Goal: Task Accomplishment & Management: Manage account settings

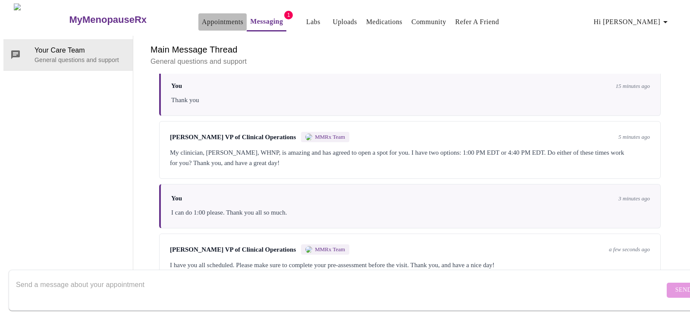
click at [206, 20] on link "Appointments" at bounding box center [222, 22] width 41 height 12
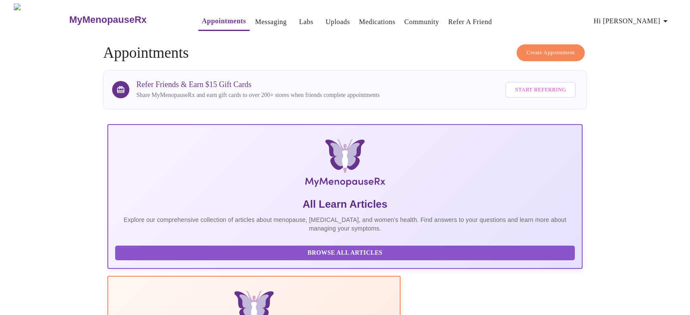
scroll to position [4, 0]
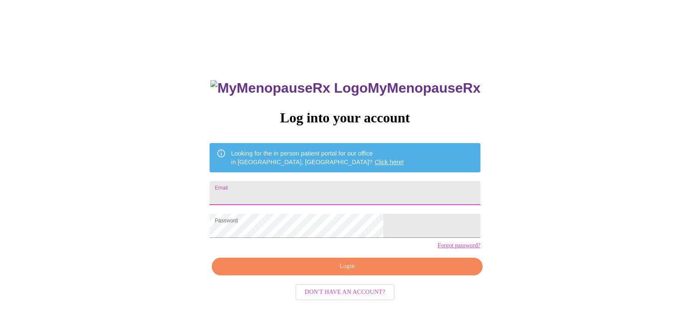
click at [350, 189] on input "Email" at bounding box center [345, 193] width 271 height 24
type input "[EMAIL_ADDRESS][DOMAIN_NAME]"
click at [346, 213] on div "MyMenopauseRx Log into your account Looking for the in person patient portal fo…" at bounding box center [345, 223] width 288 height 315
click at [369, 272] on span "Login" at bounding box center [347, 266] width 251 height 11
